Goal: Find specific page/section: Find specific page/section

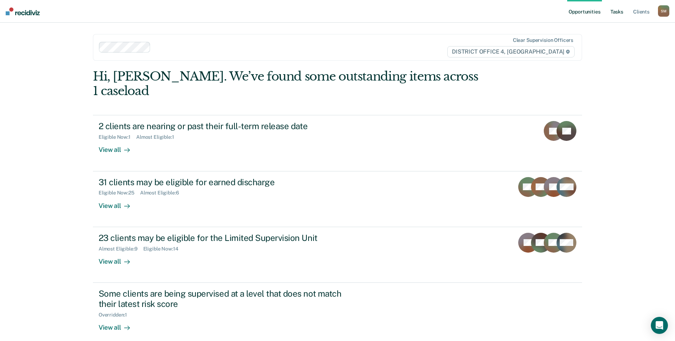
click at [615, 12] on link "Tasks" at bounding box center [617, 11] width 16 height 23
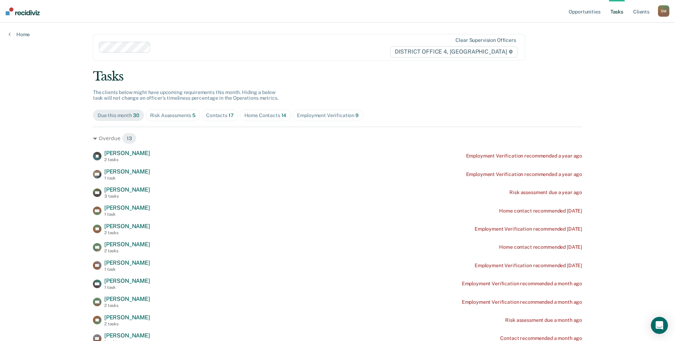
click at [178, 117] on div "Risk Assessments 5" at bounding box center [173, 115] width 46 height 6
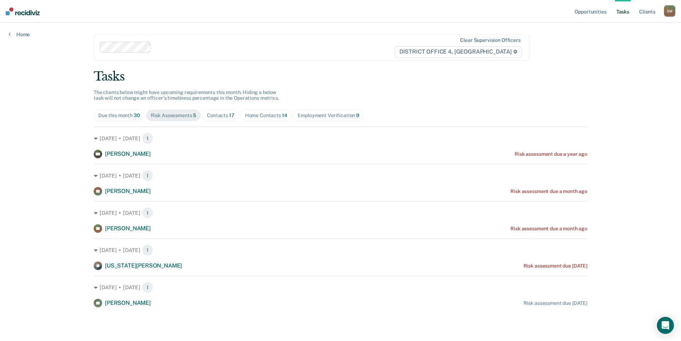
click at [218, 118] on div "Contacts 17" at bounding box center [221, 115] width 28 height 6
click at [642, 12] on link "Client s" at bounding box center [641, 11] width 19 height 23
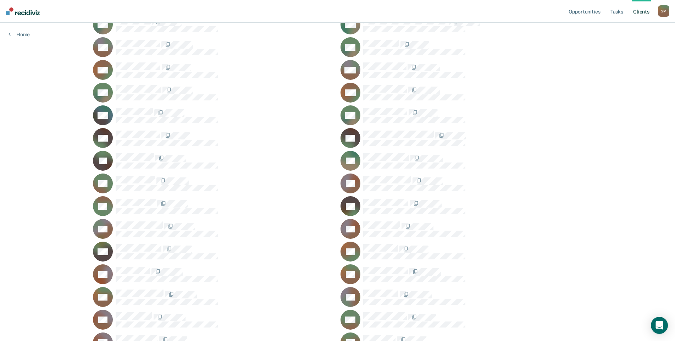
scroll to position [685, 0]
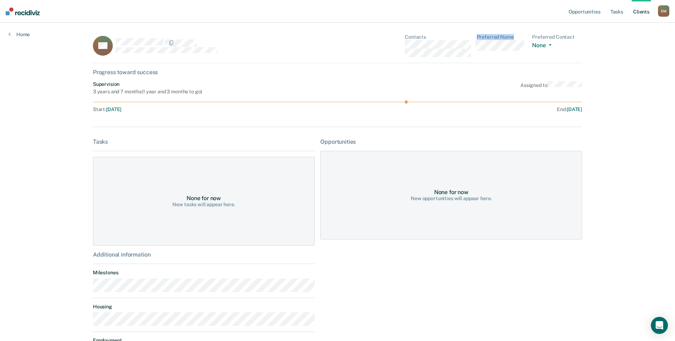
click at [464, 57] on div "Contacts Preferred Name Preferred Contact None Call Text Email None" at bounding box center [493, 45] width 177 height 23
click at [477, 61] on div "BS Contacts Preferred Name Preferred Contact None Call Text Email None" at bounding box center [337, 48] width 489 height 29
drag, startPoint x: 464, startPoint y: 89, endPoint x: 465, endPoint y: 81, distance: 8.9
click at [464, 90] on div "Supervision 3 years and 7 months ( 1 year and 3 months to go ) Assigned to" at bounding box center [337, 87] width 489 height 13
click at [472, 58] on div "BS Contacts Preferred Name Preferred Contact None Call Text Email None" at bounding box center [337, 48] width 489 height 29
